Goal: Find specific page/section: Find specific page/section

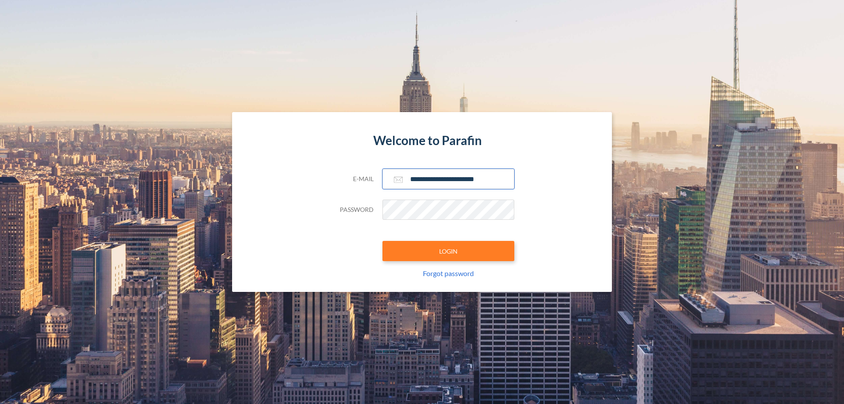
type input "**********"
click at [449, 251] on button "LOGIN" at bounding box center [449, 251] width 132 height 20
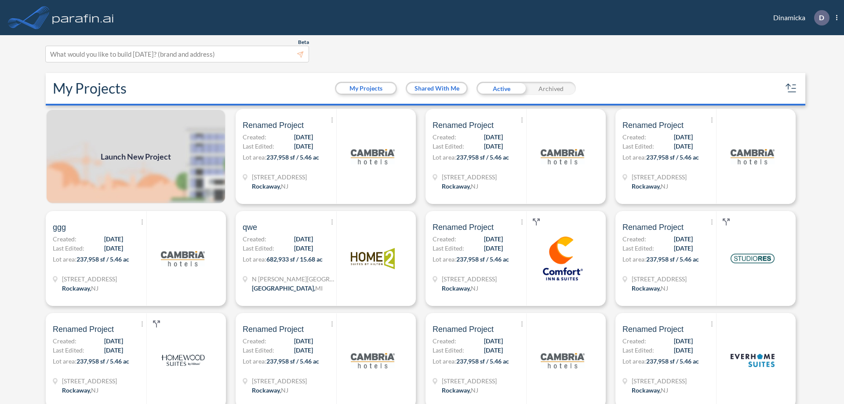
scroll to position [2, 0]
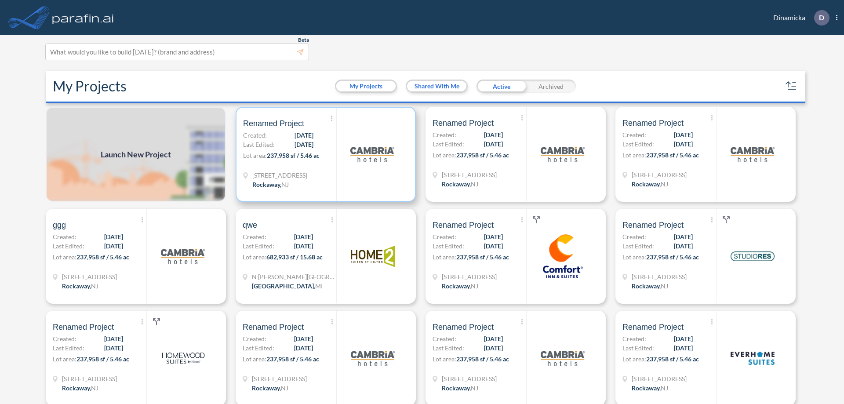
click at [324, 154] on p "Lot area: 237,958 sf / 5.46 ac" at bounding box center [289, 157] width 93 height 13
